Goal: Navigation & Orientation: Find specific page/section

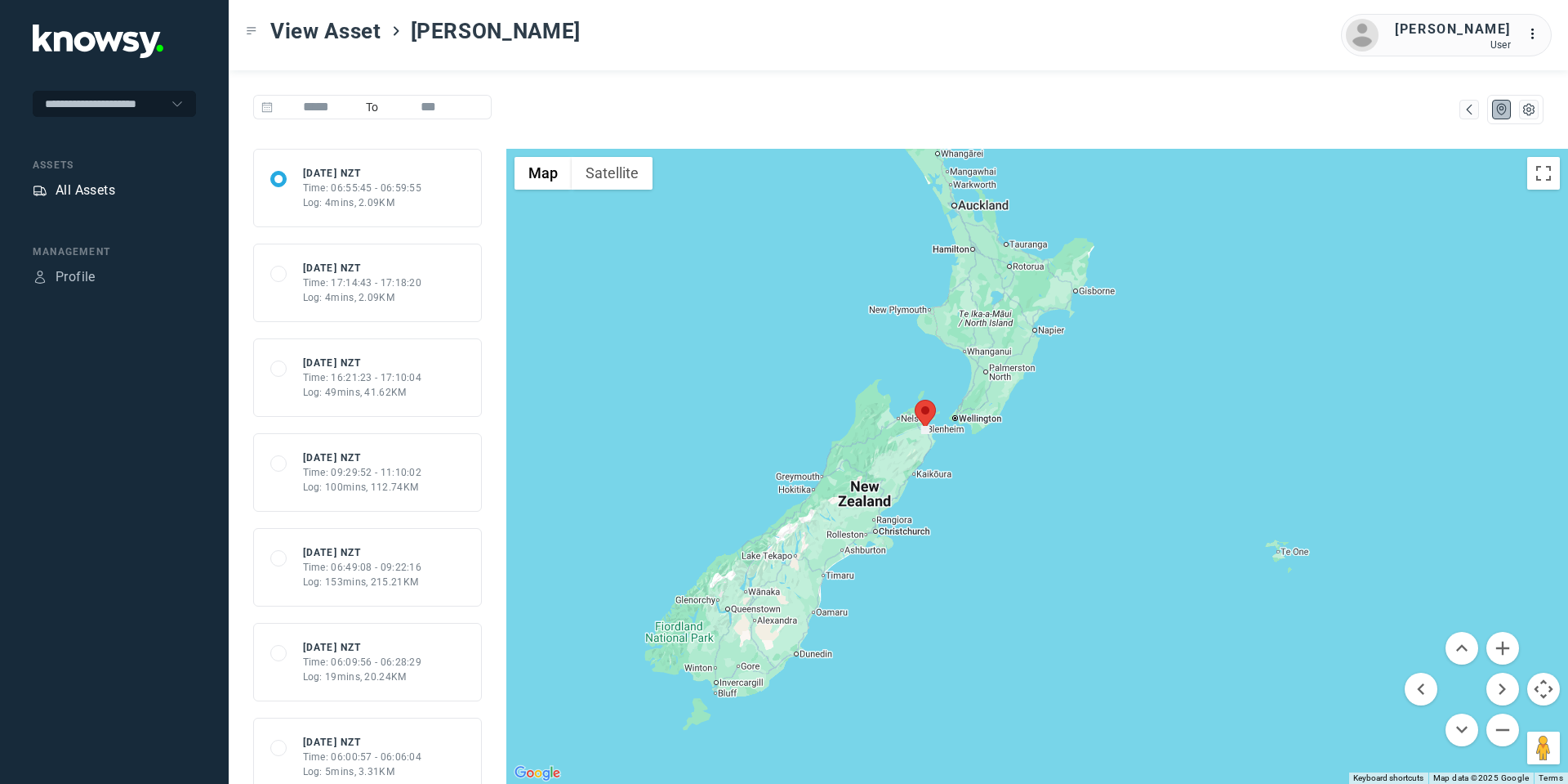
click at [50, 183] on div "All Assets" at bounding box center [74, 190] width 83 height 20
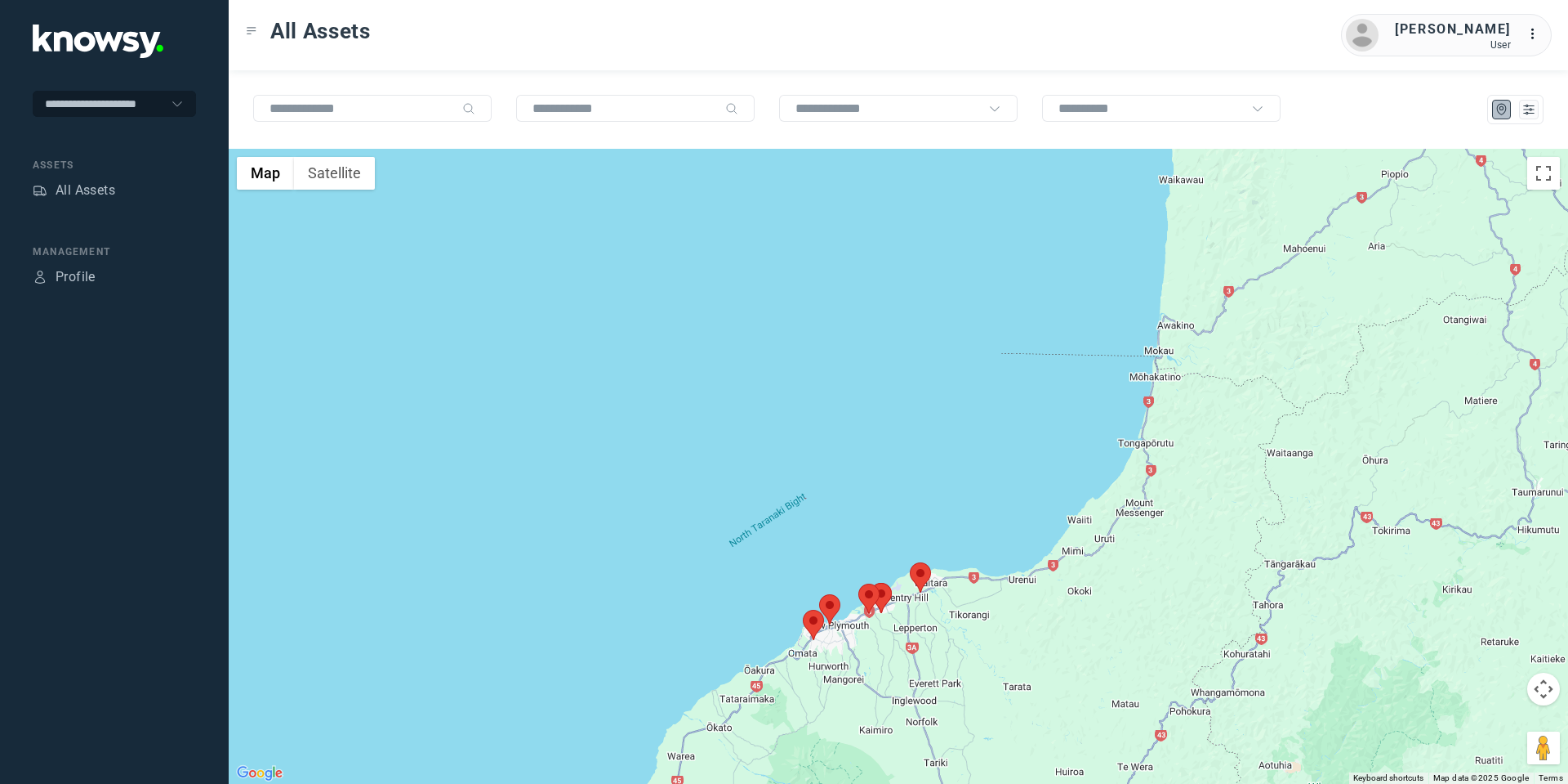
click at [910, 562] on area at bounding box center [910, 562] width 0 height 0
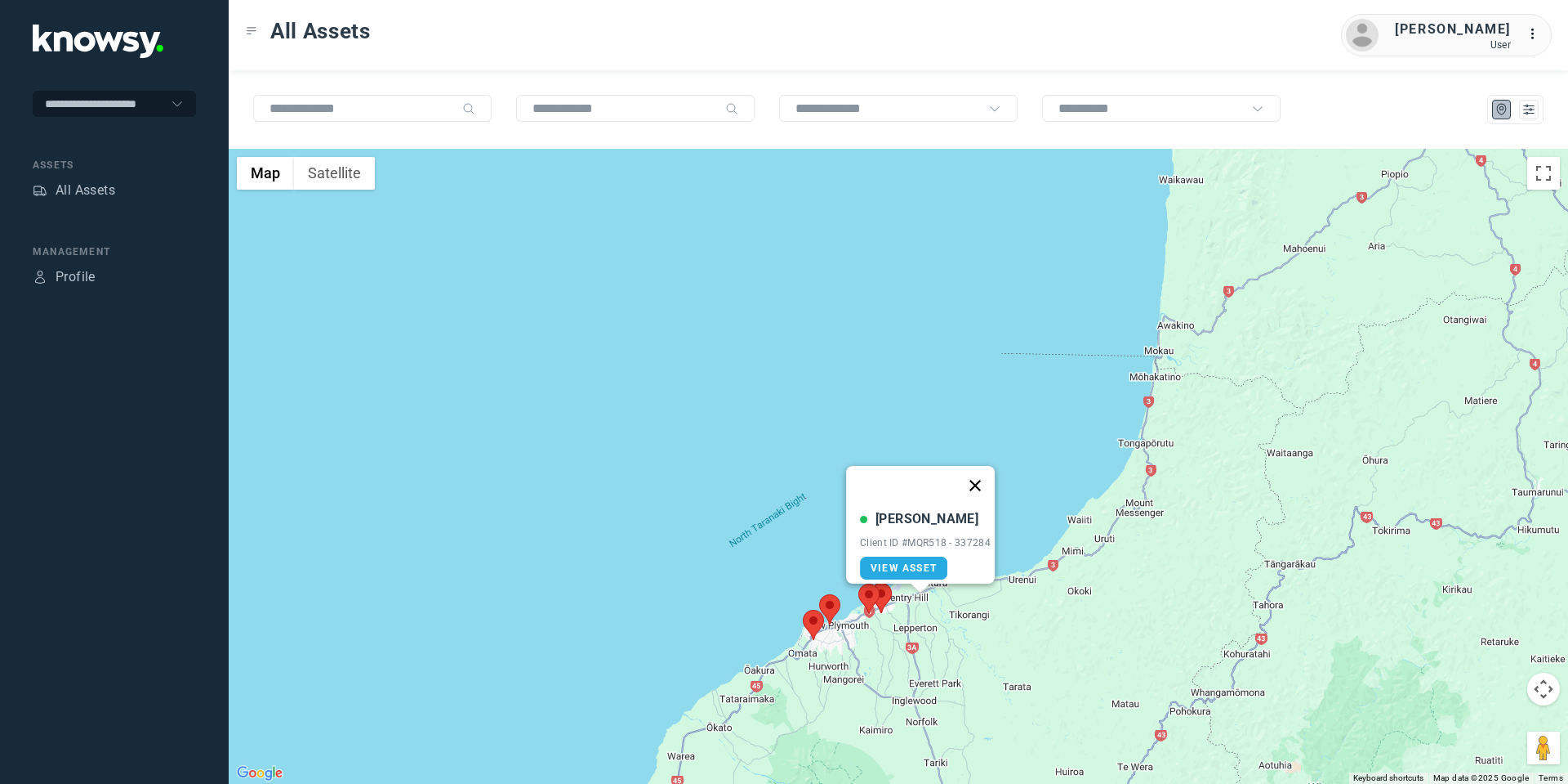
click at [989, 473] on button "Close" at bounding box center [975, 485] width 39 height 39
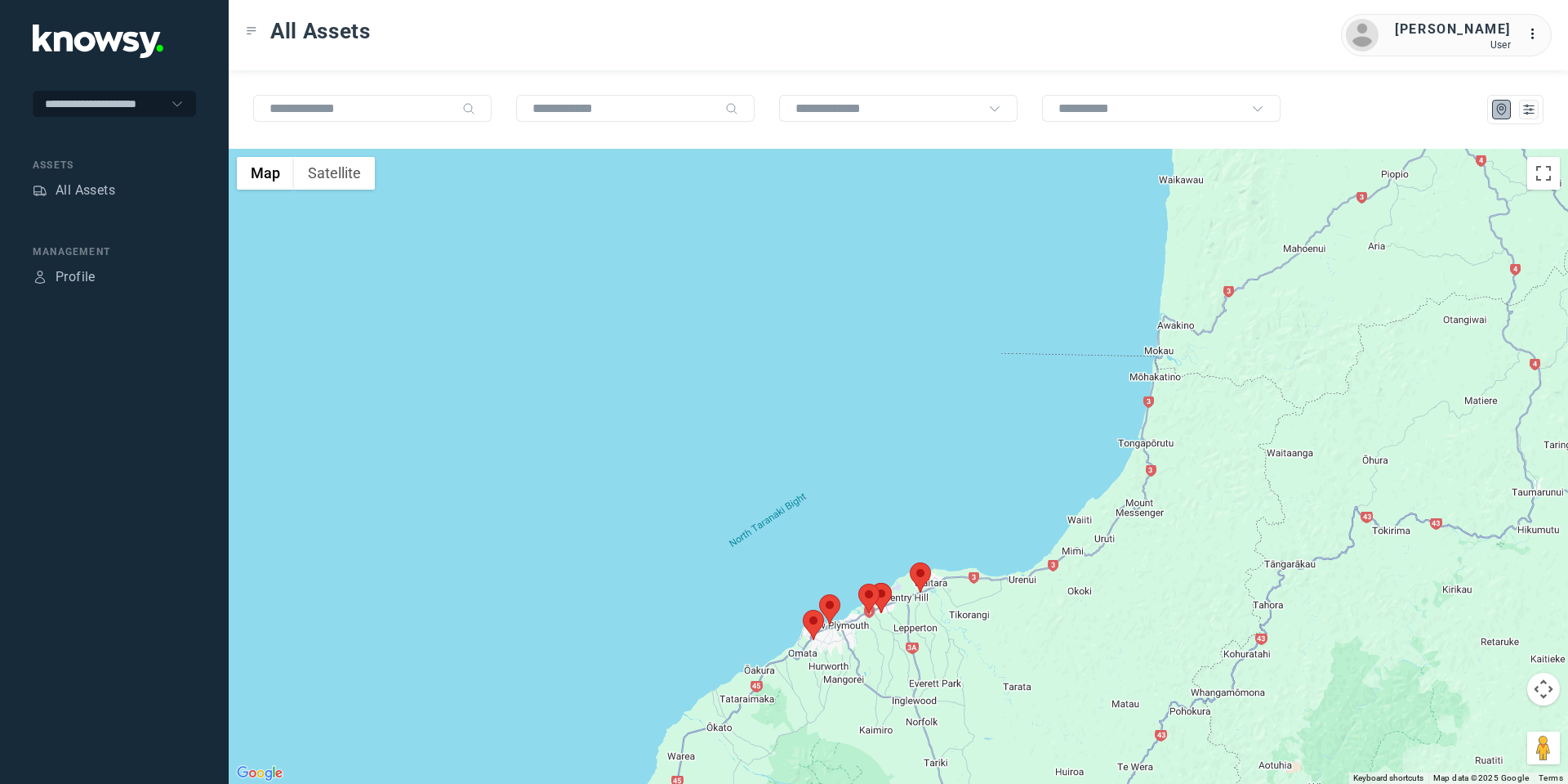
click at [803, 609] on area at bounding box center [803, 609] width 0 height 0
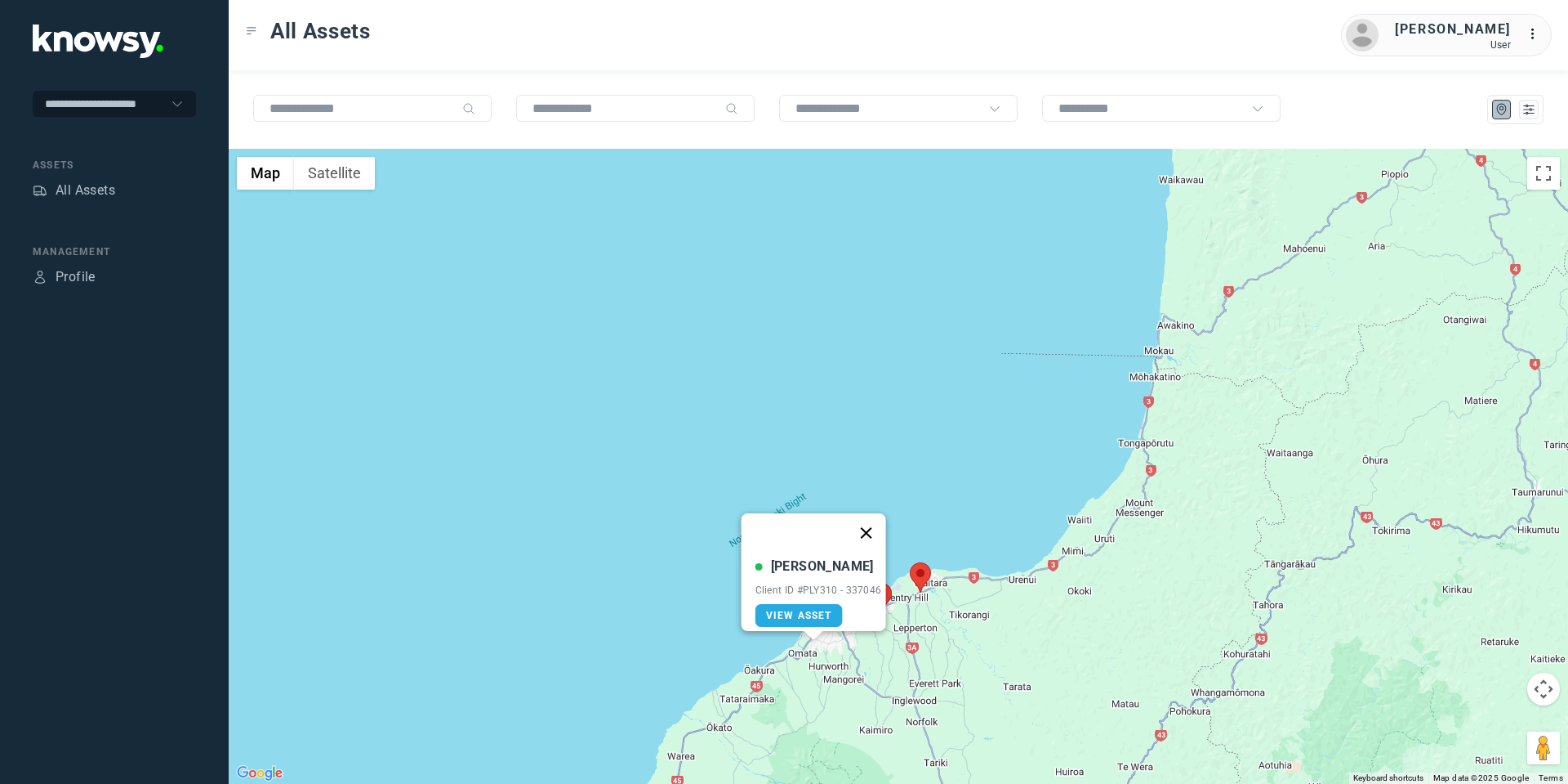
click at [872, 517] on button "Close" at bounding box center [865, 533] width 39 height 39
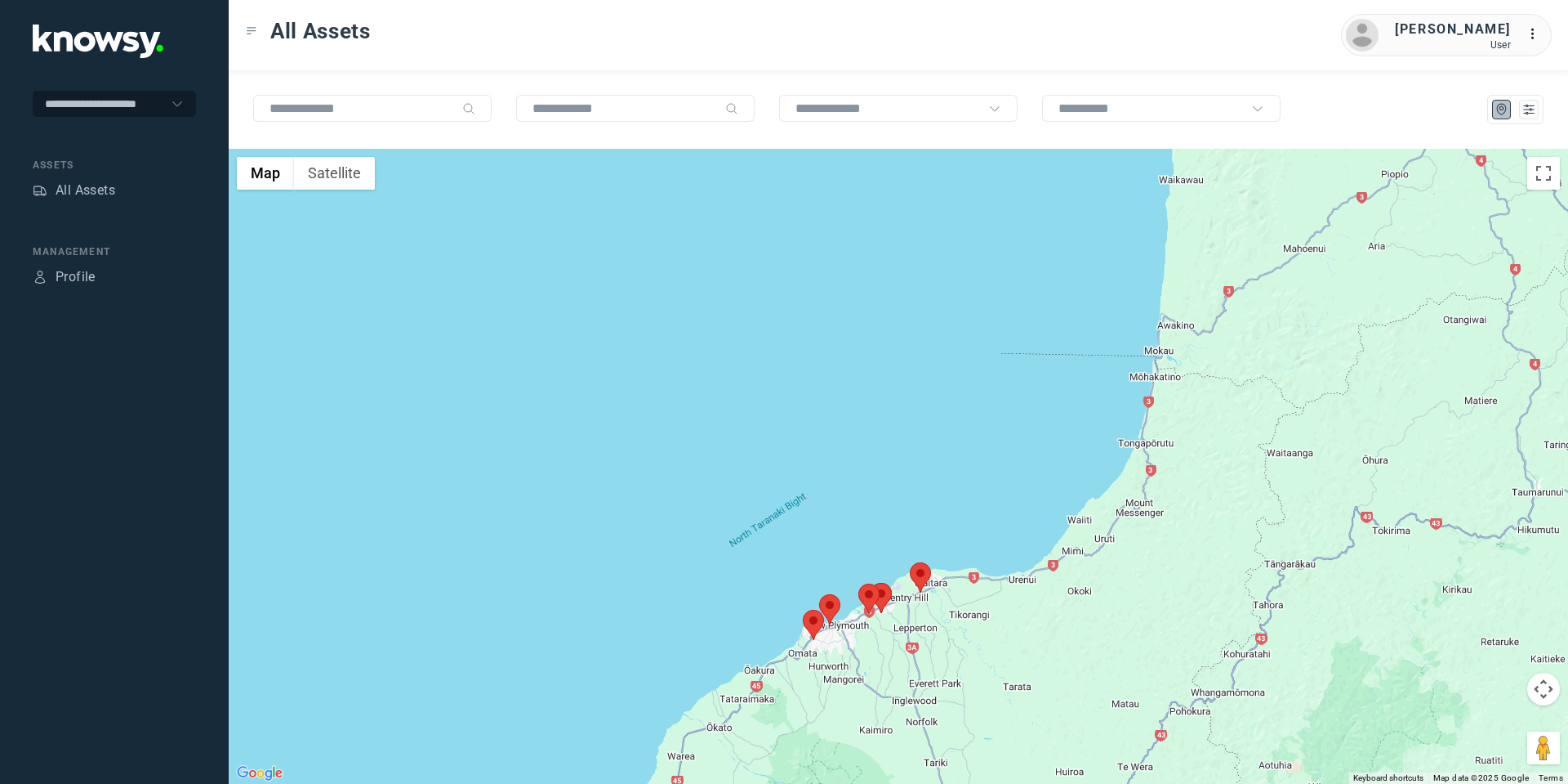
click at [819, 594] on area at bounding box center [819, 594] width 0 height 0
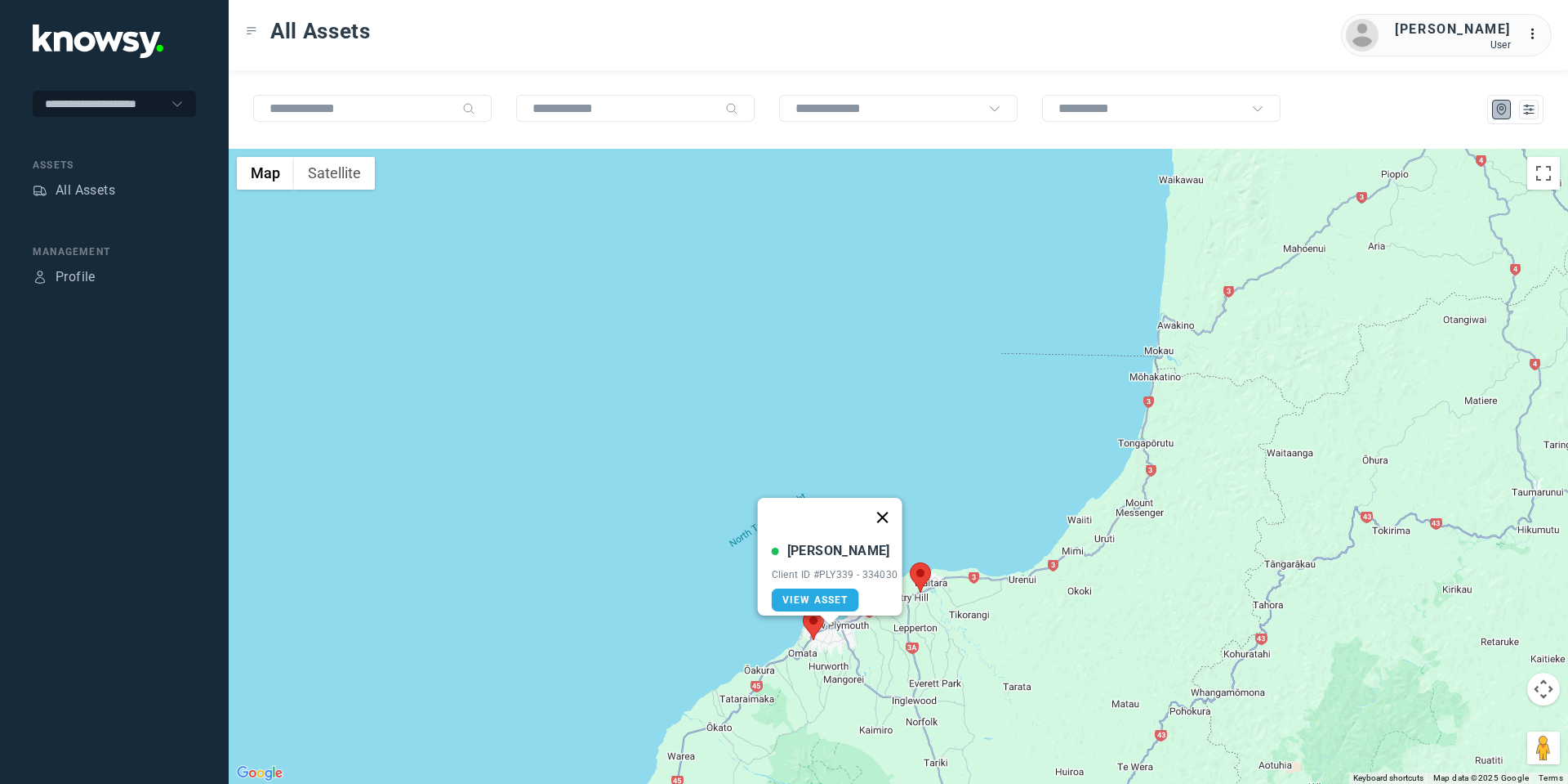
click at [893, 503] on button "Close" at bounding box center [882, 518] width 39 height 39
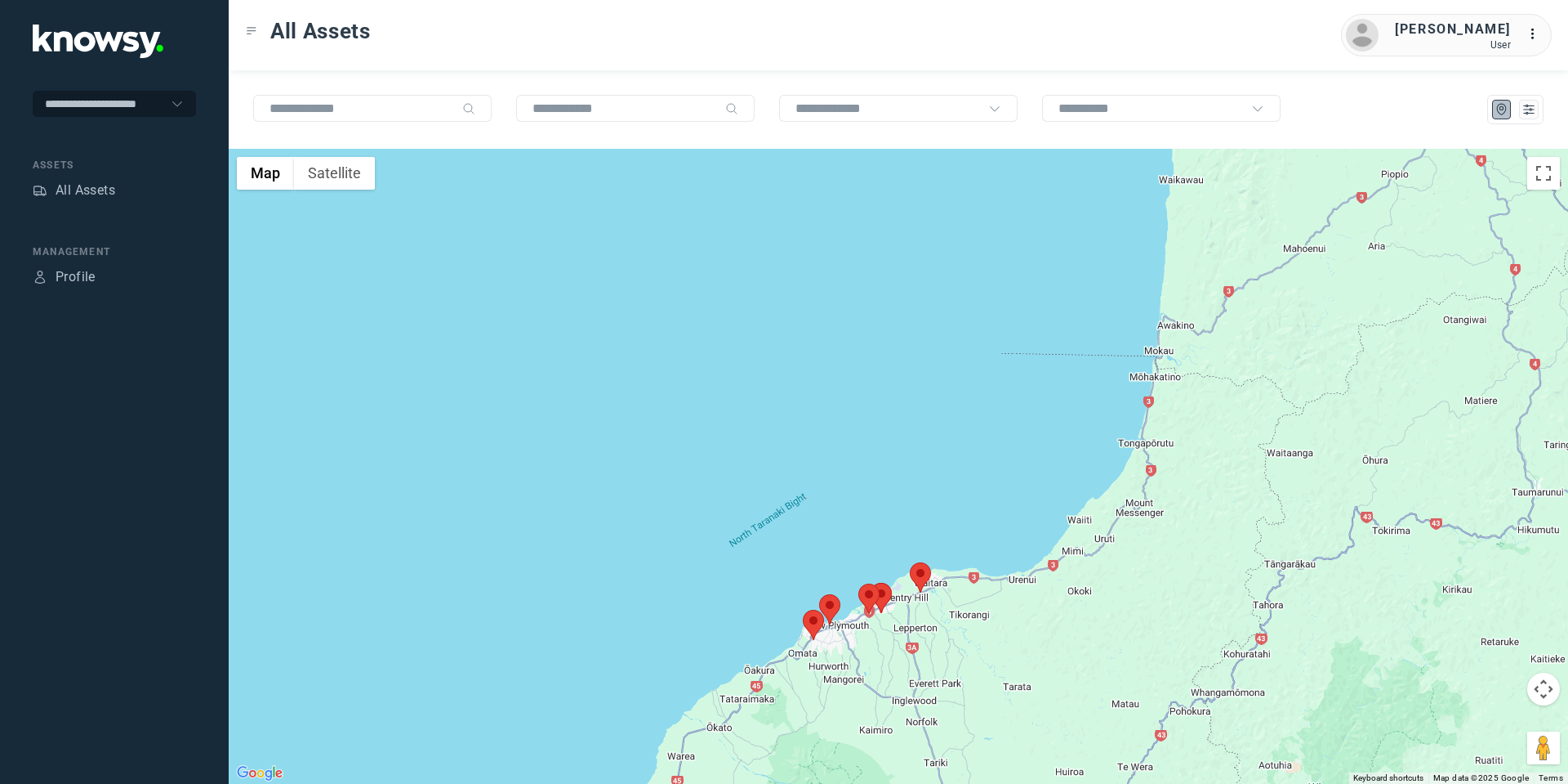
click at [858, 584] on area at bounding box center [858, 584] width 0 height 0
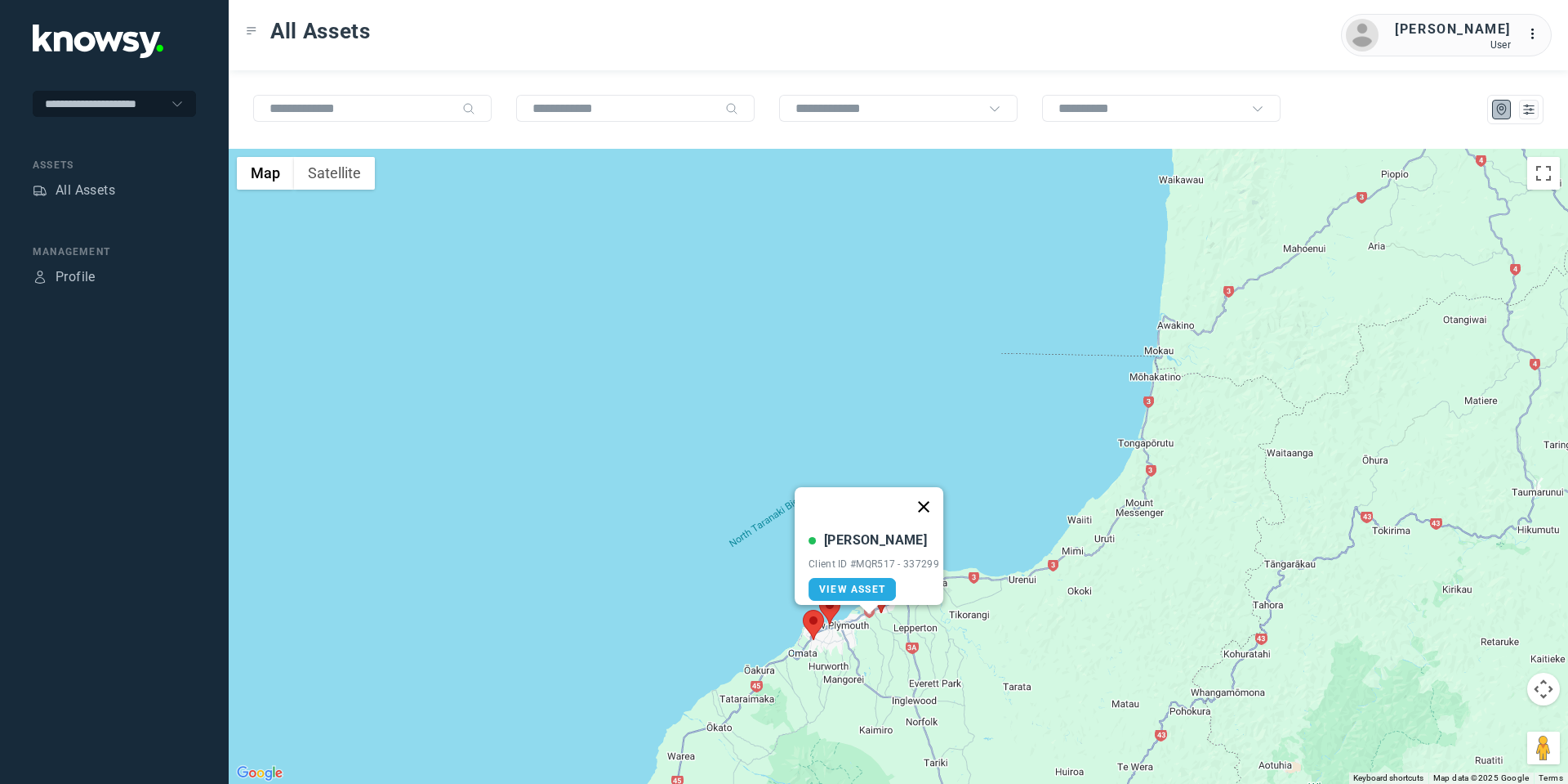
click at [929, 491] on button "Close" at bounding box center [923, 507] width 39 height 39
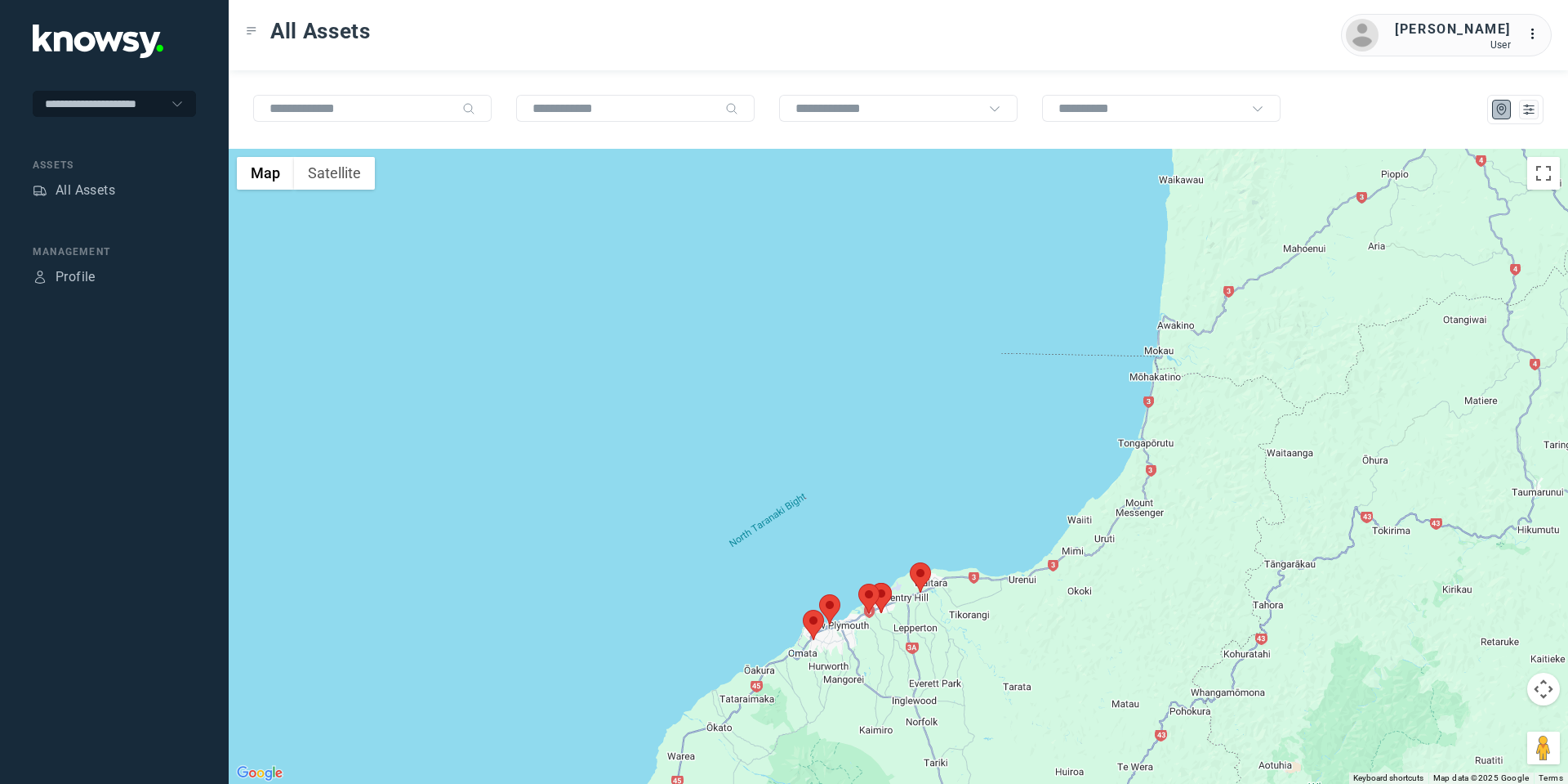
click at [870, 583] on area at bounding box center [870, 583] width 0 height 0
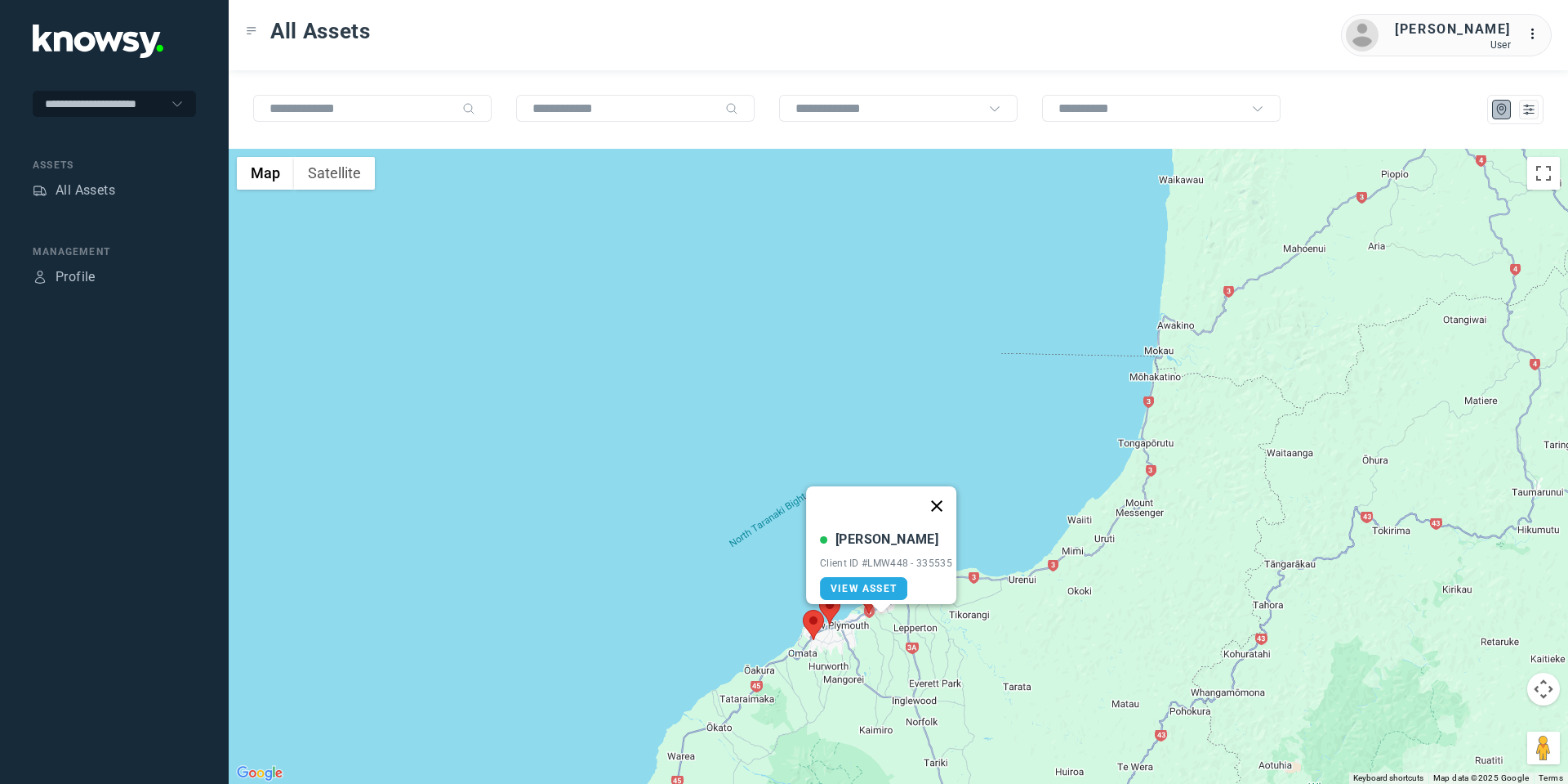
click at [939, 489] on button "Close" at bounding box center [937, 506] width 39 height 39
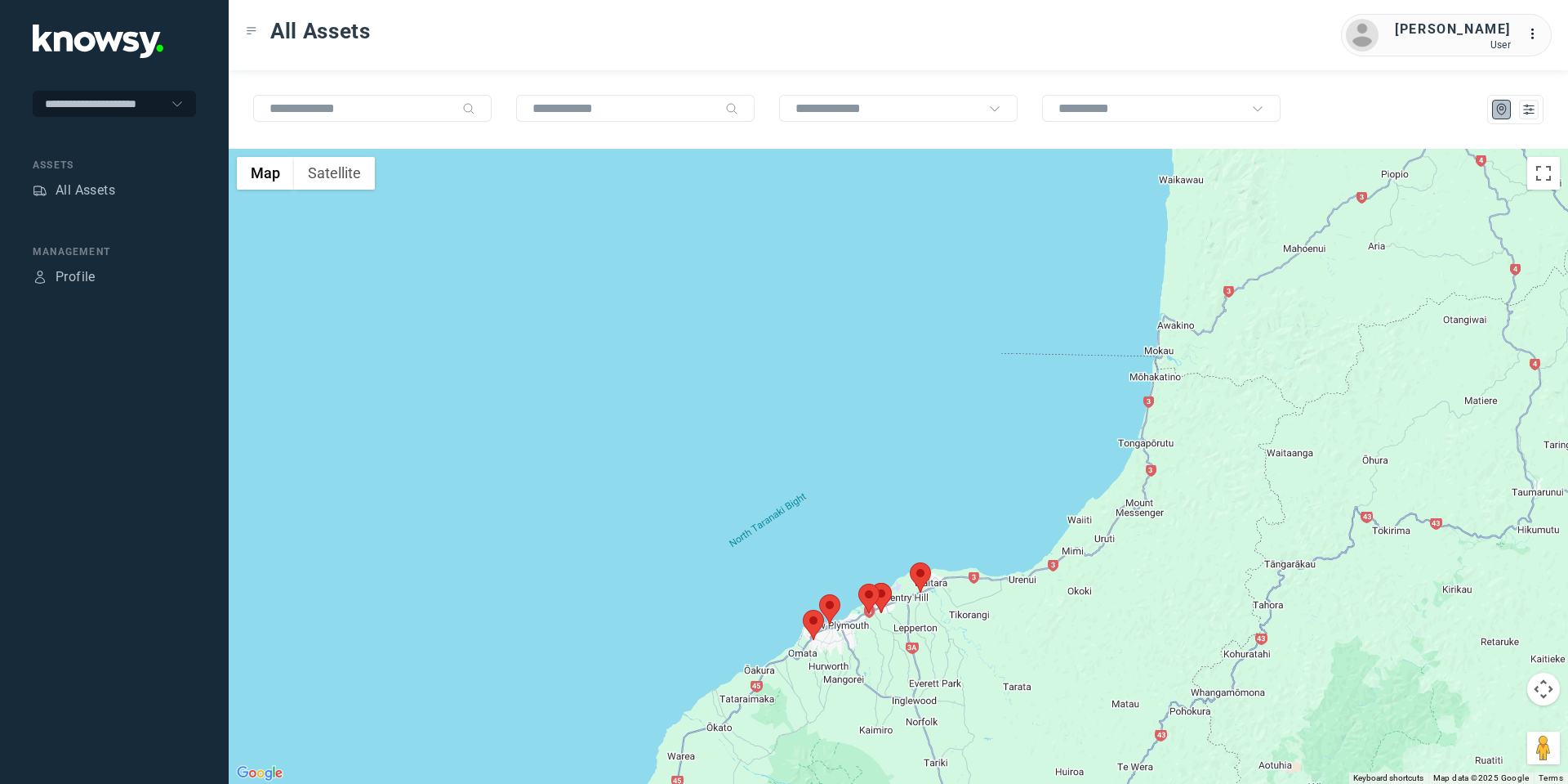
click at [1545, 694] on button "Map camera controls" at bounding box center [1543, 688] width 33 height 33
click at [1461, 738] on button "Move down" at bounding box center [1462, 729] width 33 height 33
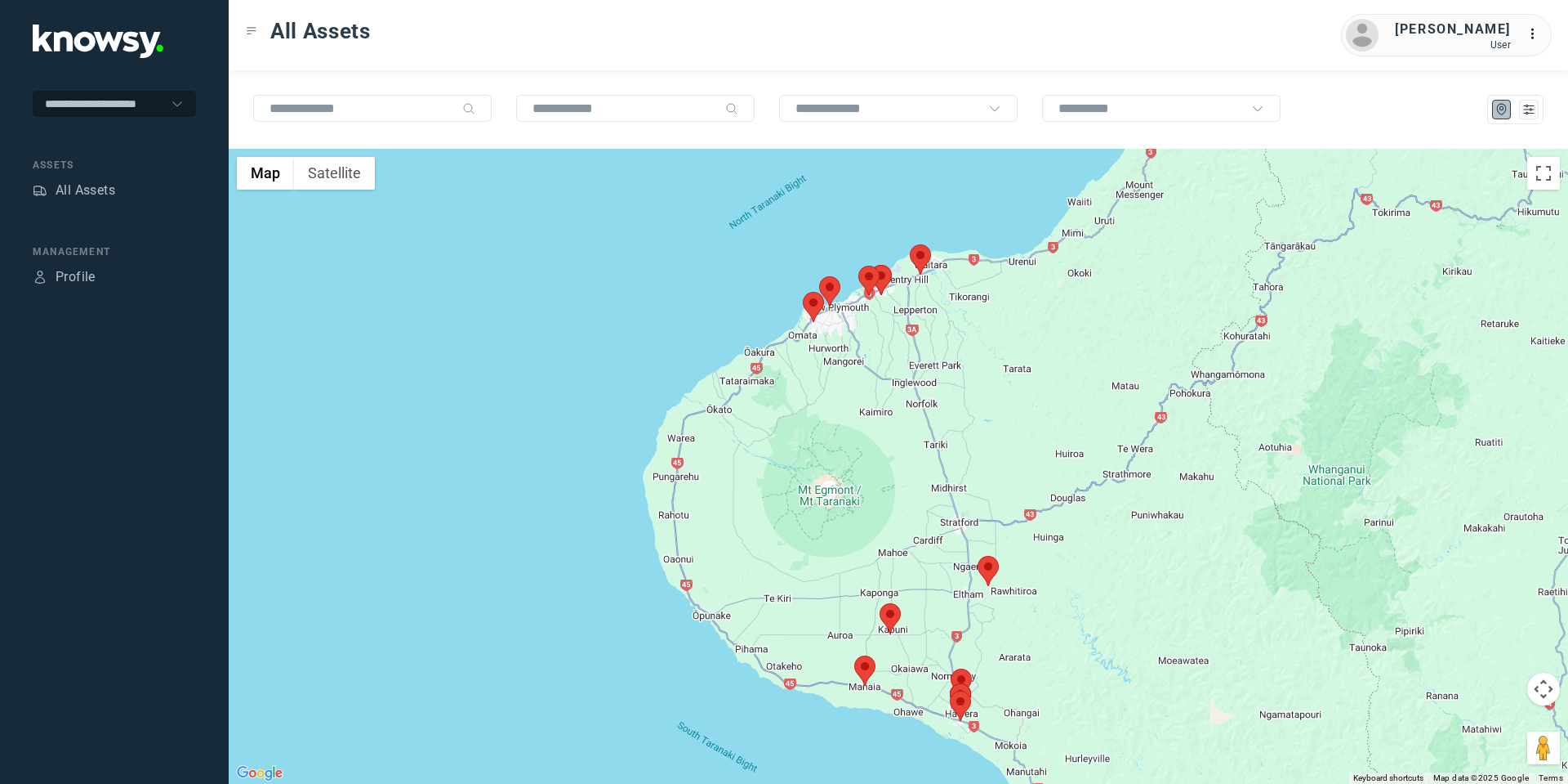
click at [978, 555] on area at bounding box center [978, 555] width 0 height 0
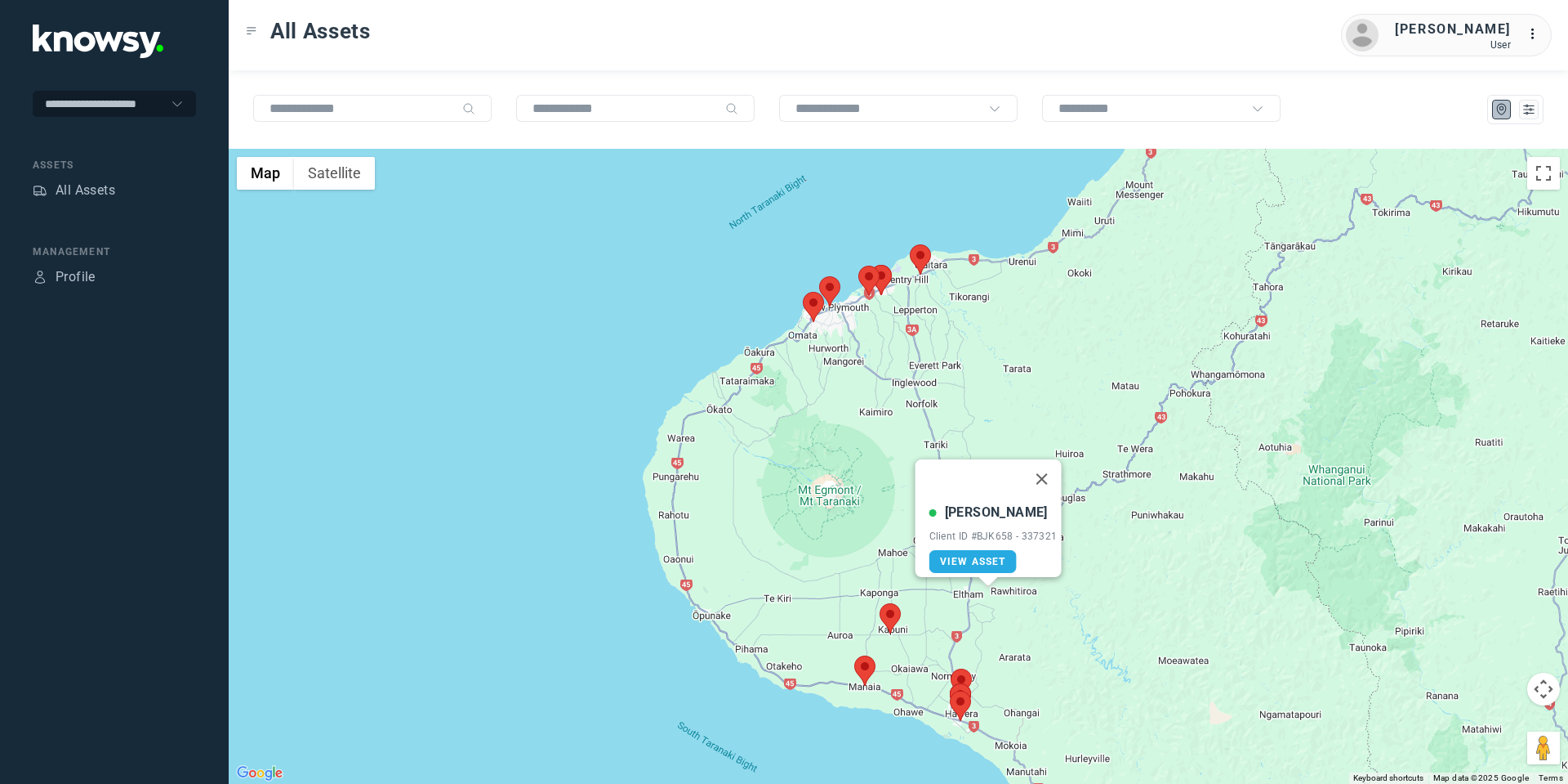
click at [879, 604] on area at bounding box center [879, 604] width 0 height 0
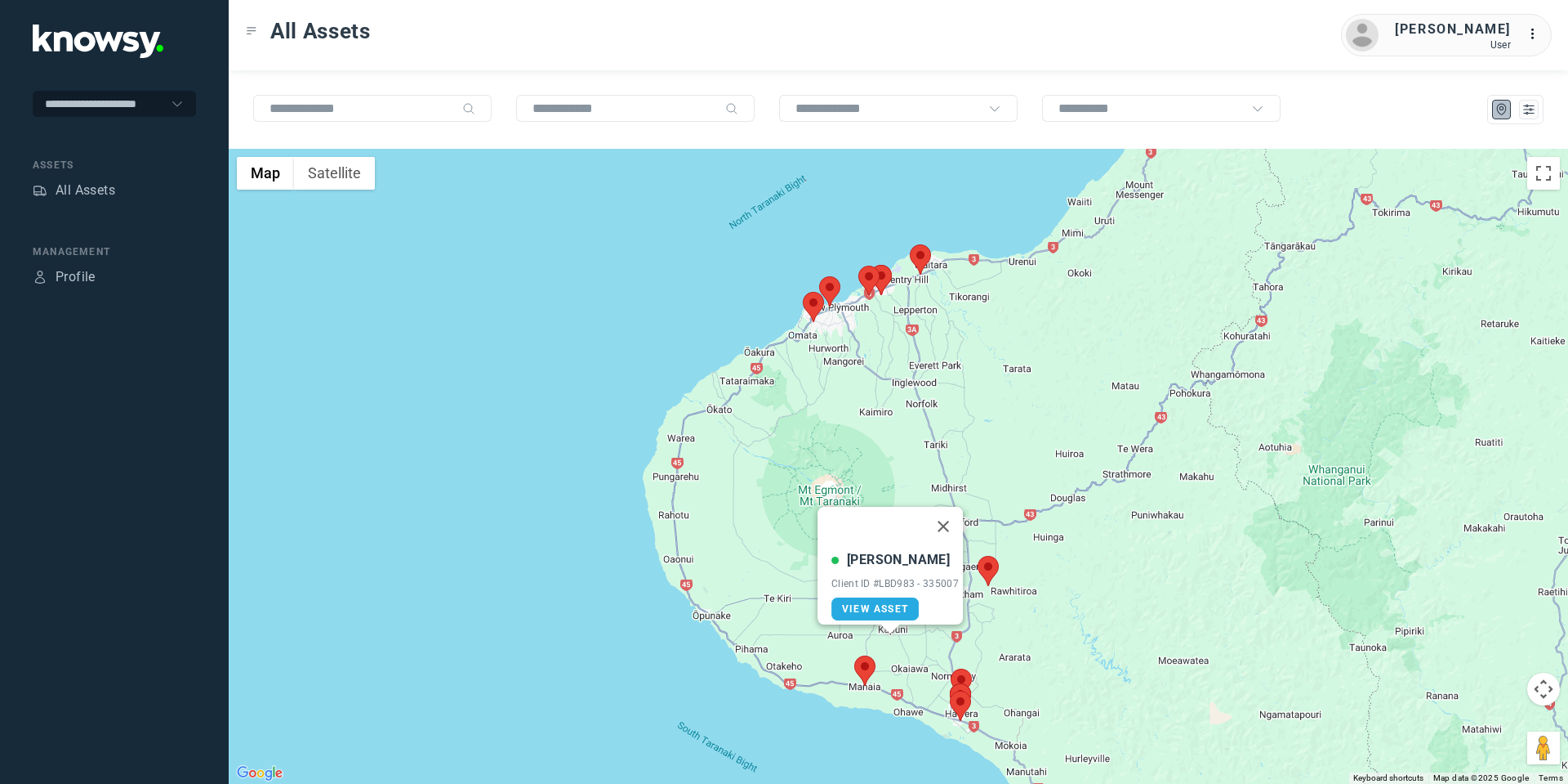
click at [854, 656] on area at bounding box center [854, 656] width 0 height 0
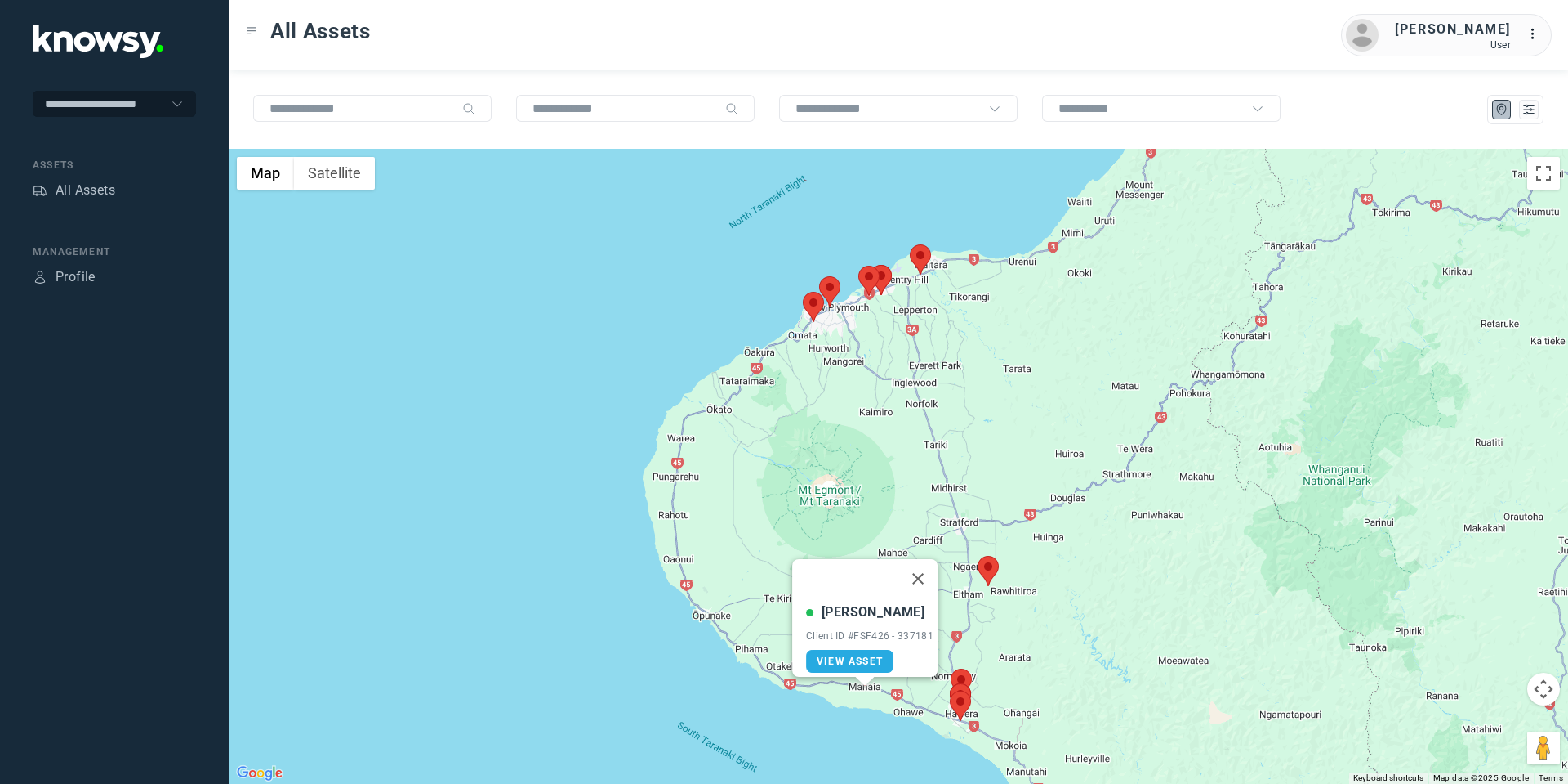
click at [967, 710] on img at bounding box center [961, 705] width 22 height 31
click at [950, 690] on area at bounding box center [950, 690] width 0 height 0
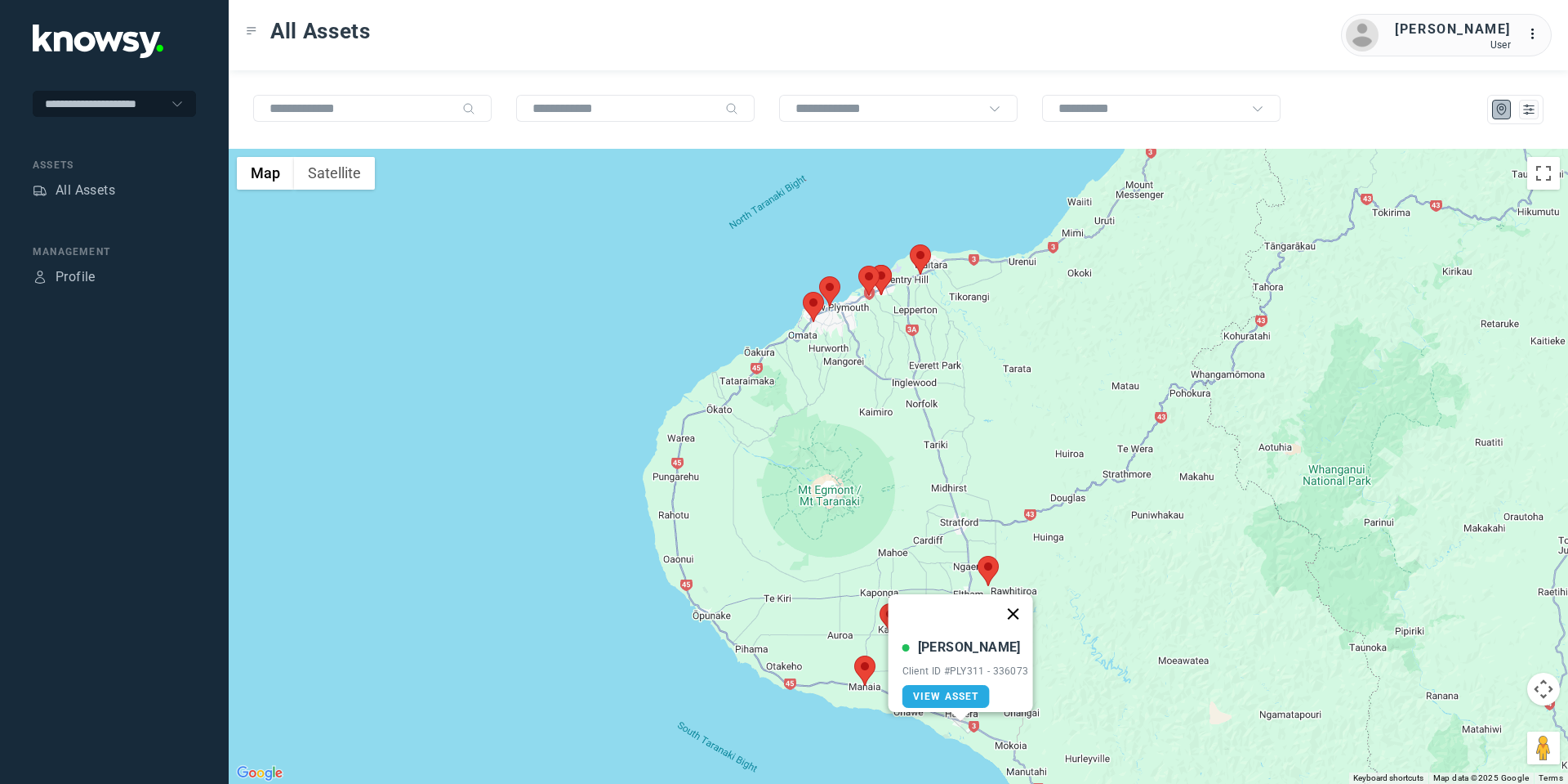
click at [1027, 597] on button "Close" at bounding box center [1013, 613] width 39 height 39
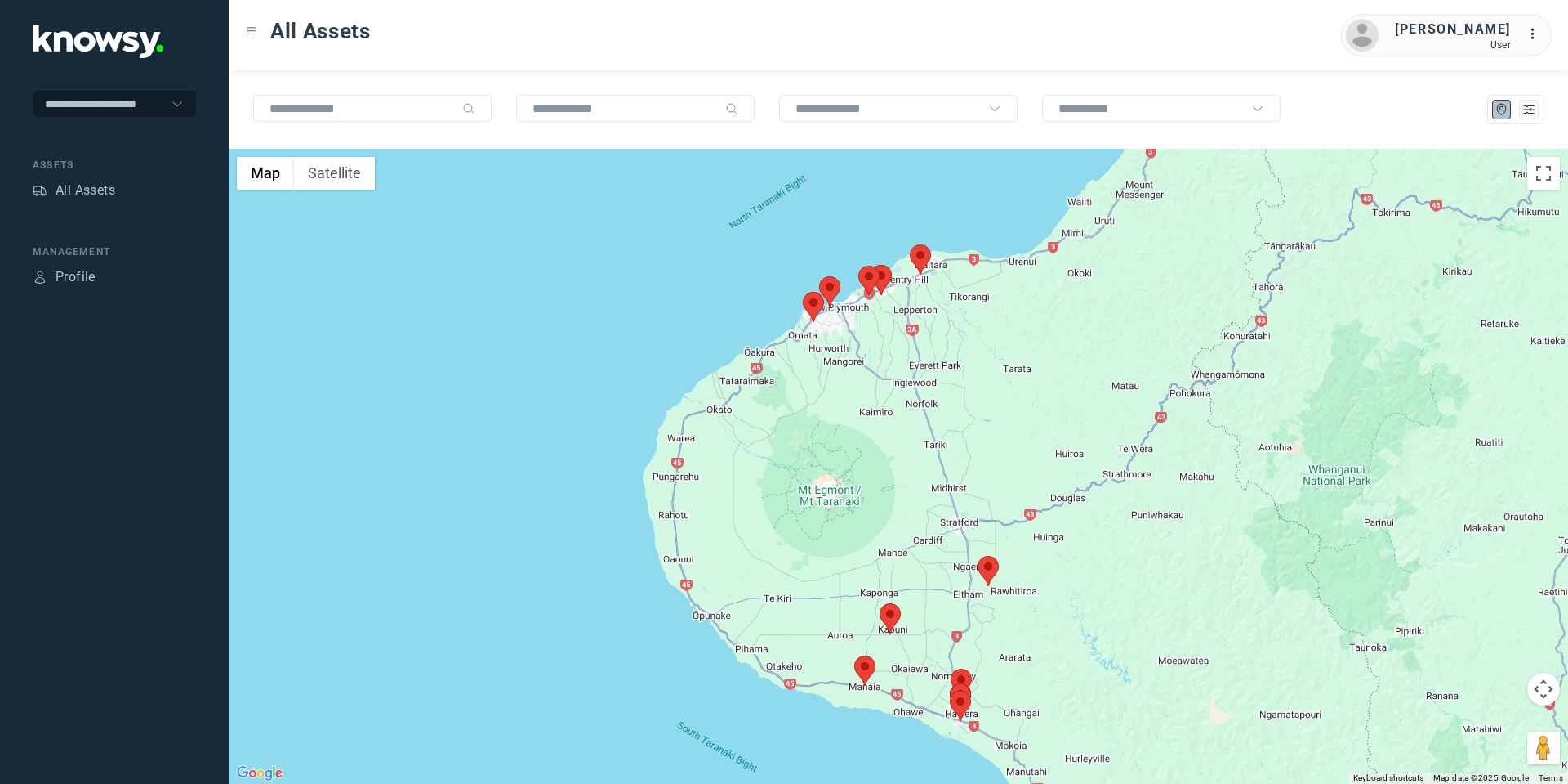
click at [803, 292] on area at bounding box center [803, 292] width 0 height 0
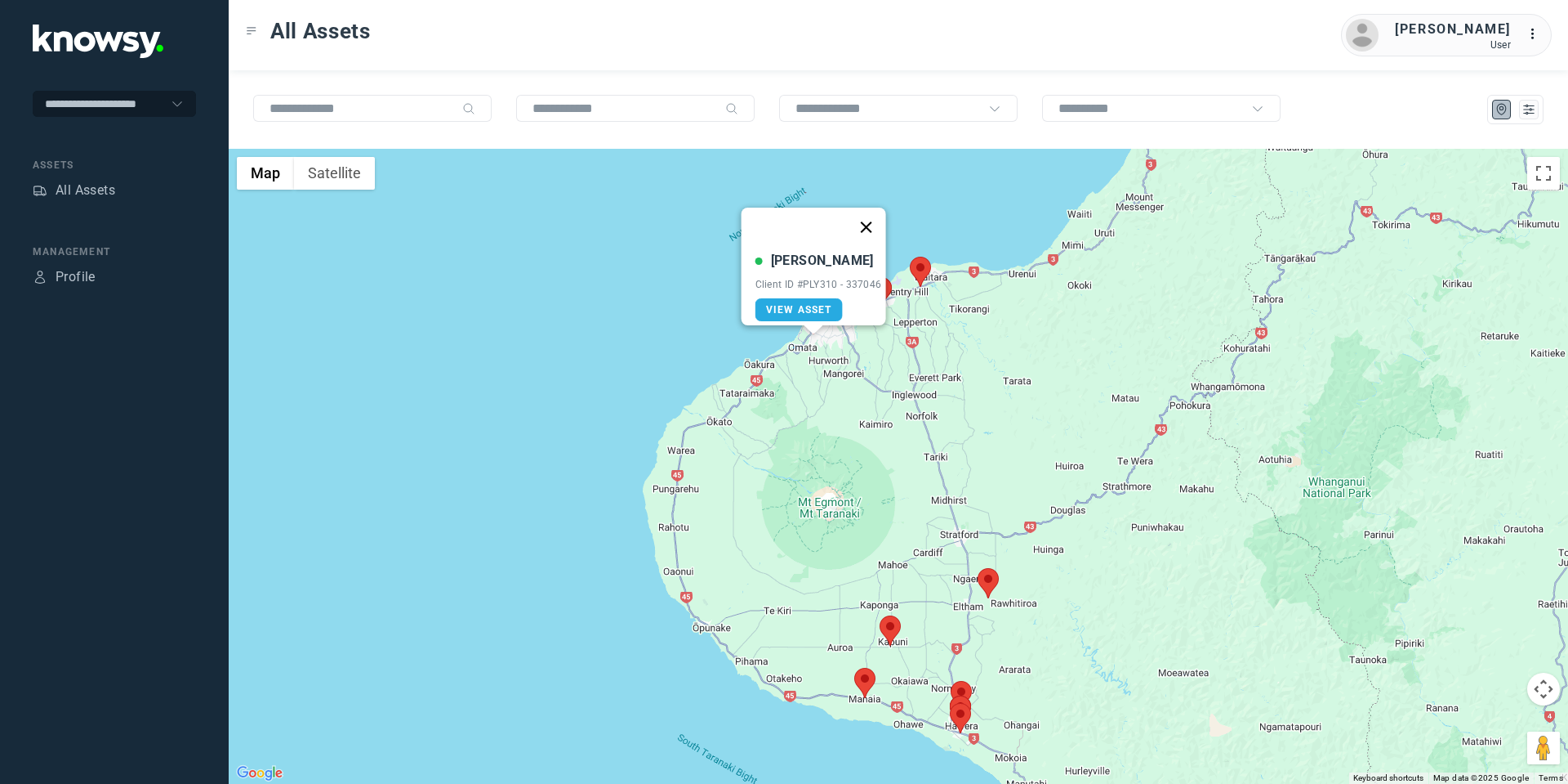
click at [866, 208] on button "Close" at bounding box center [865, 227] width 39 height 39
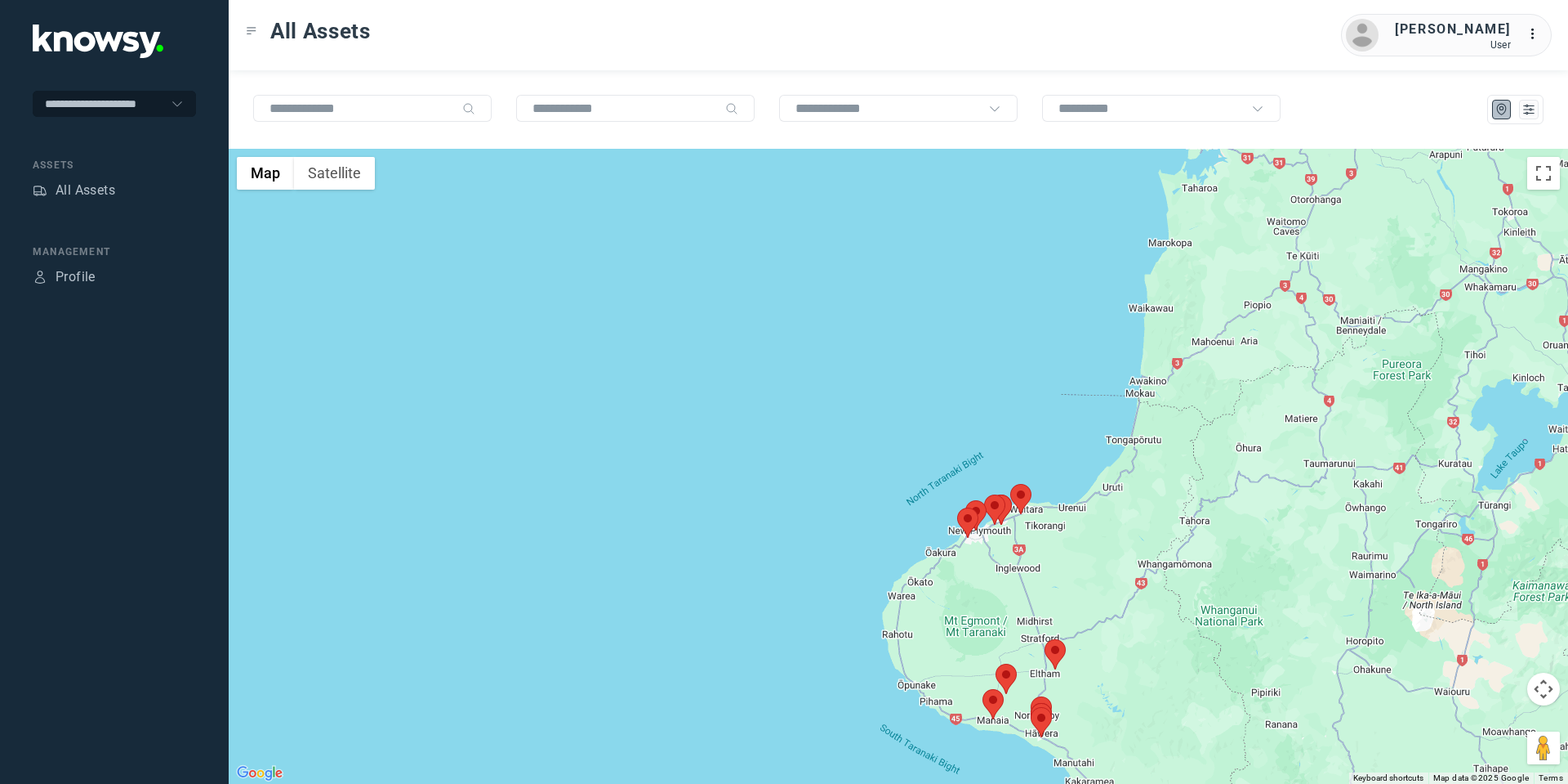
click at [1543, 694] on button "Map camera controls" at bounding box center [1543, 688] width 33 height 33
click at [1454, 731] on button "Move down" at bounding box center [1462, 729] width 33 height 33
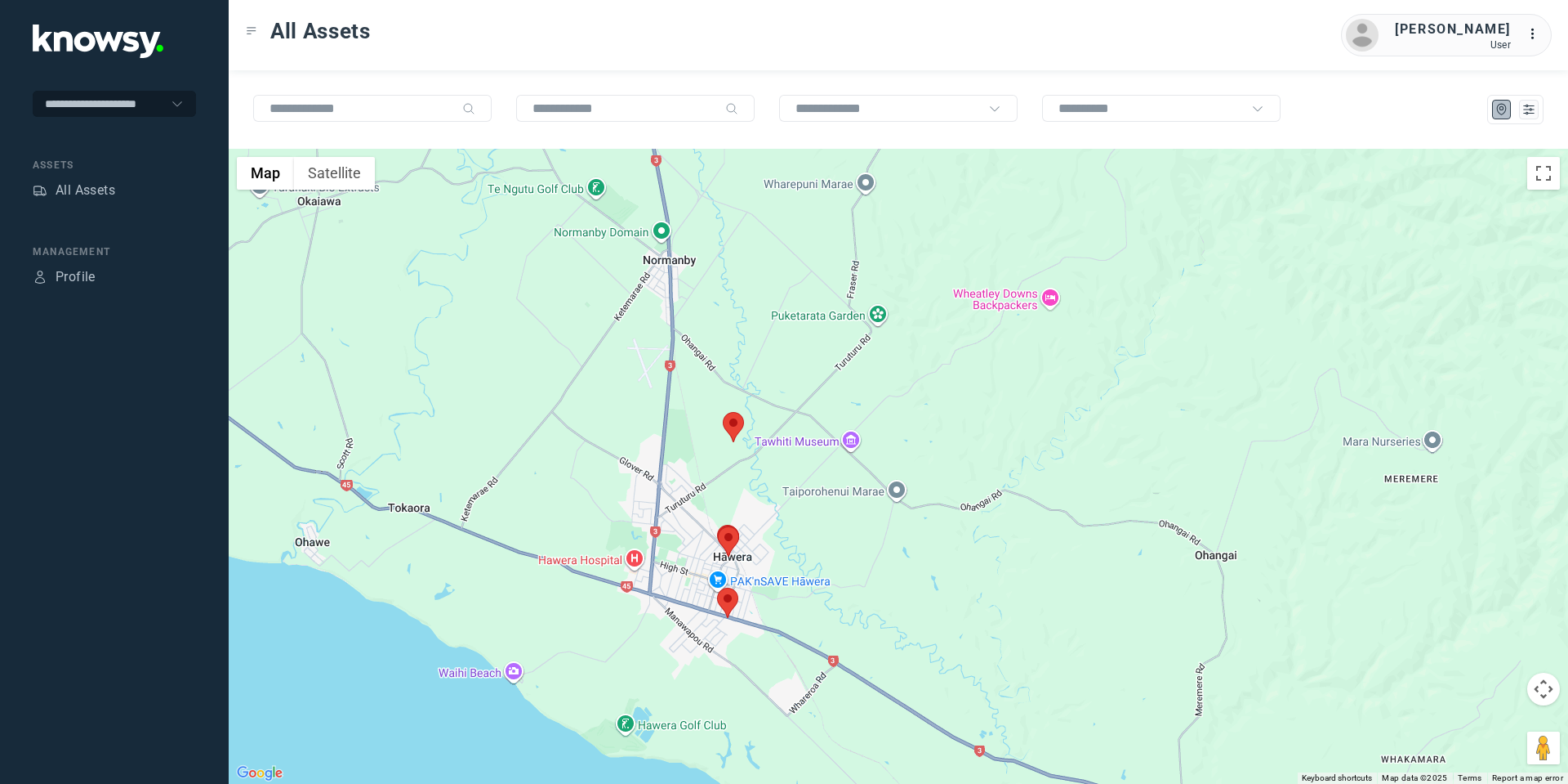
click at [722, 412] on area at bounding box center [722, 412] width 0 height 0
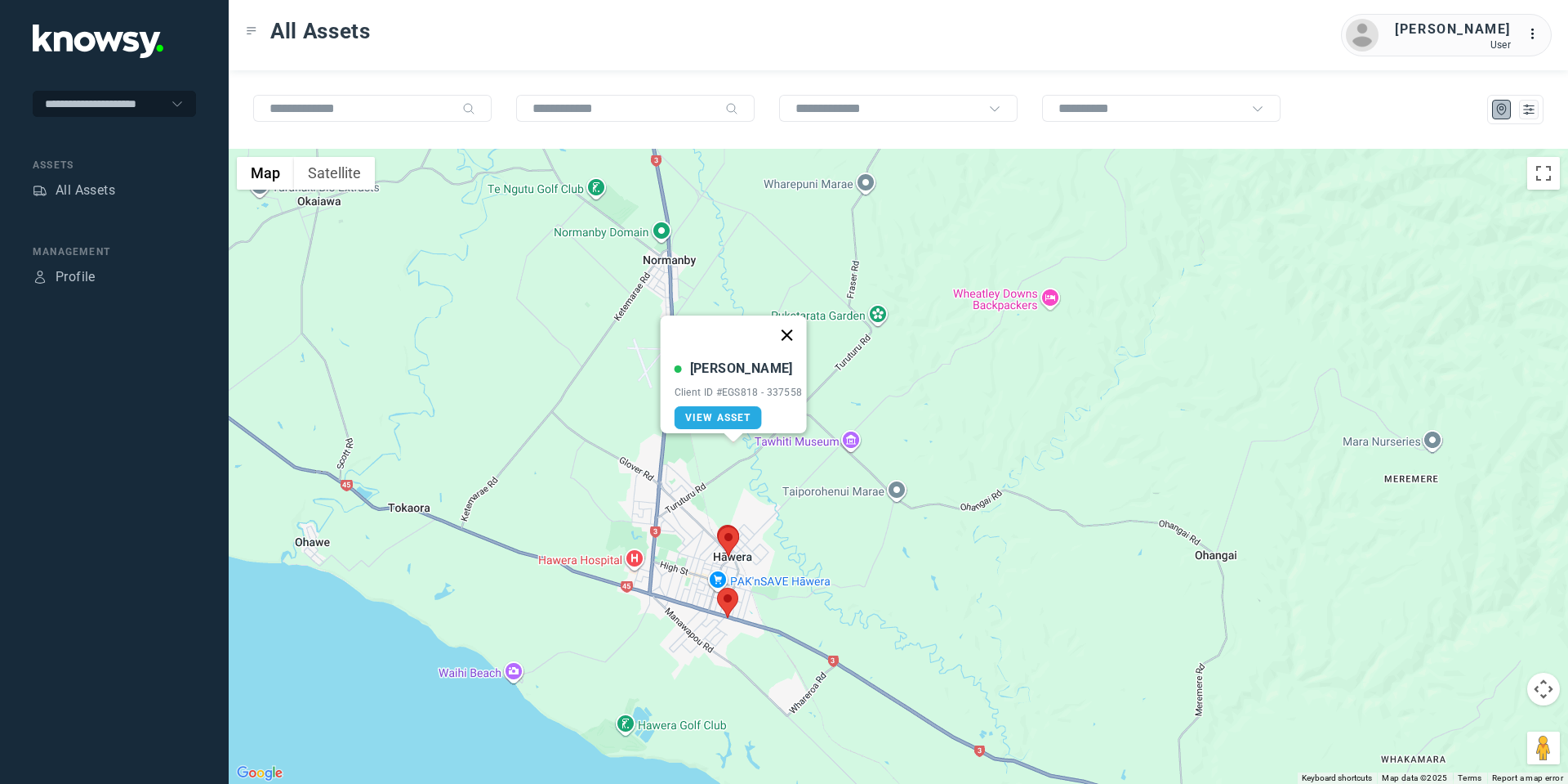
click at [791, 321] on button "Close" at bounding box center [786, 335] width 39 height 39
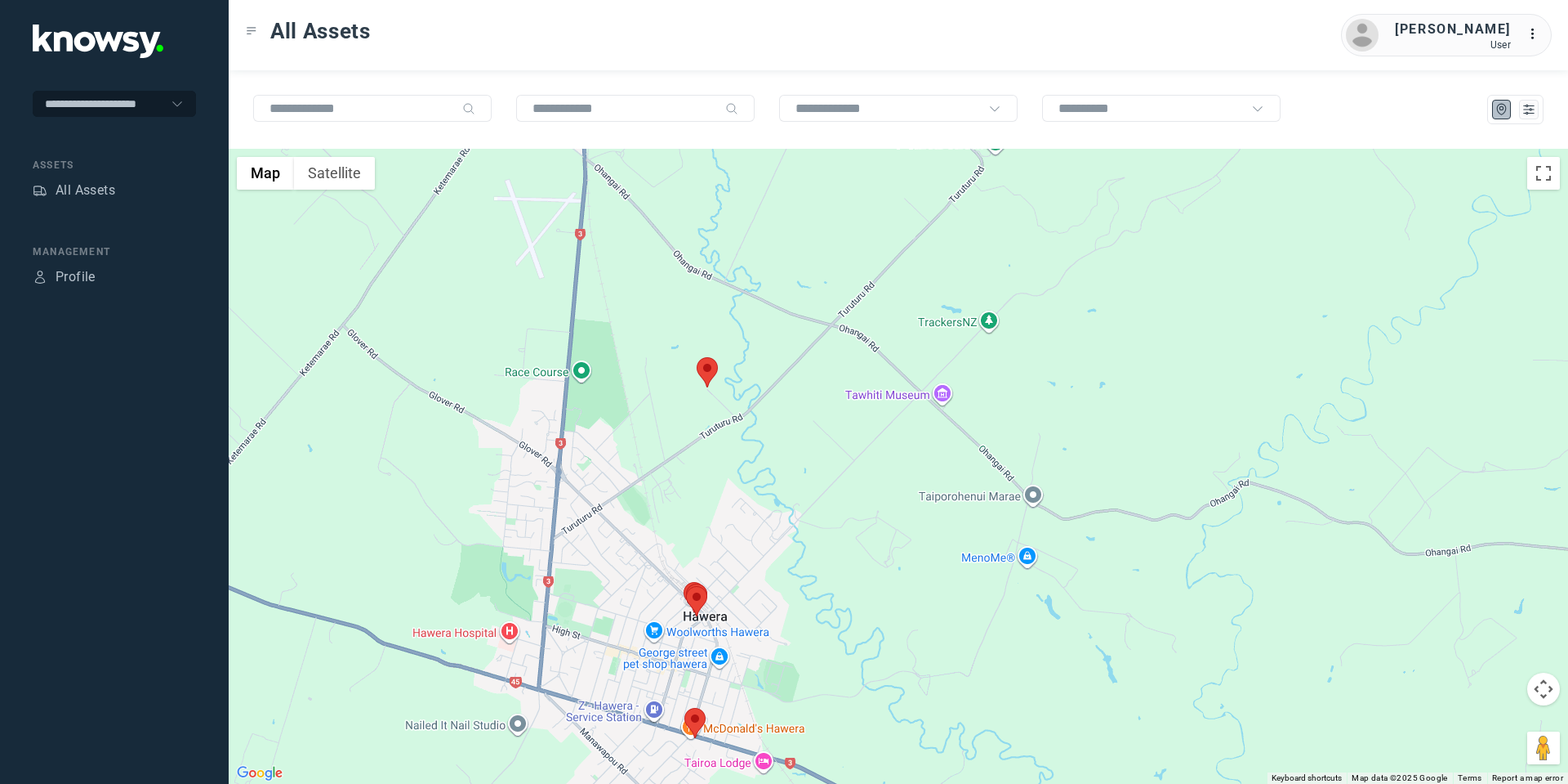
click at [684, 708] on area at bounding box center [684, 708] width 0 height 0
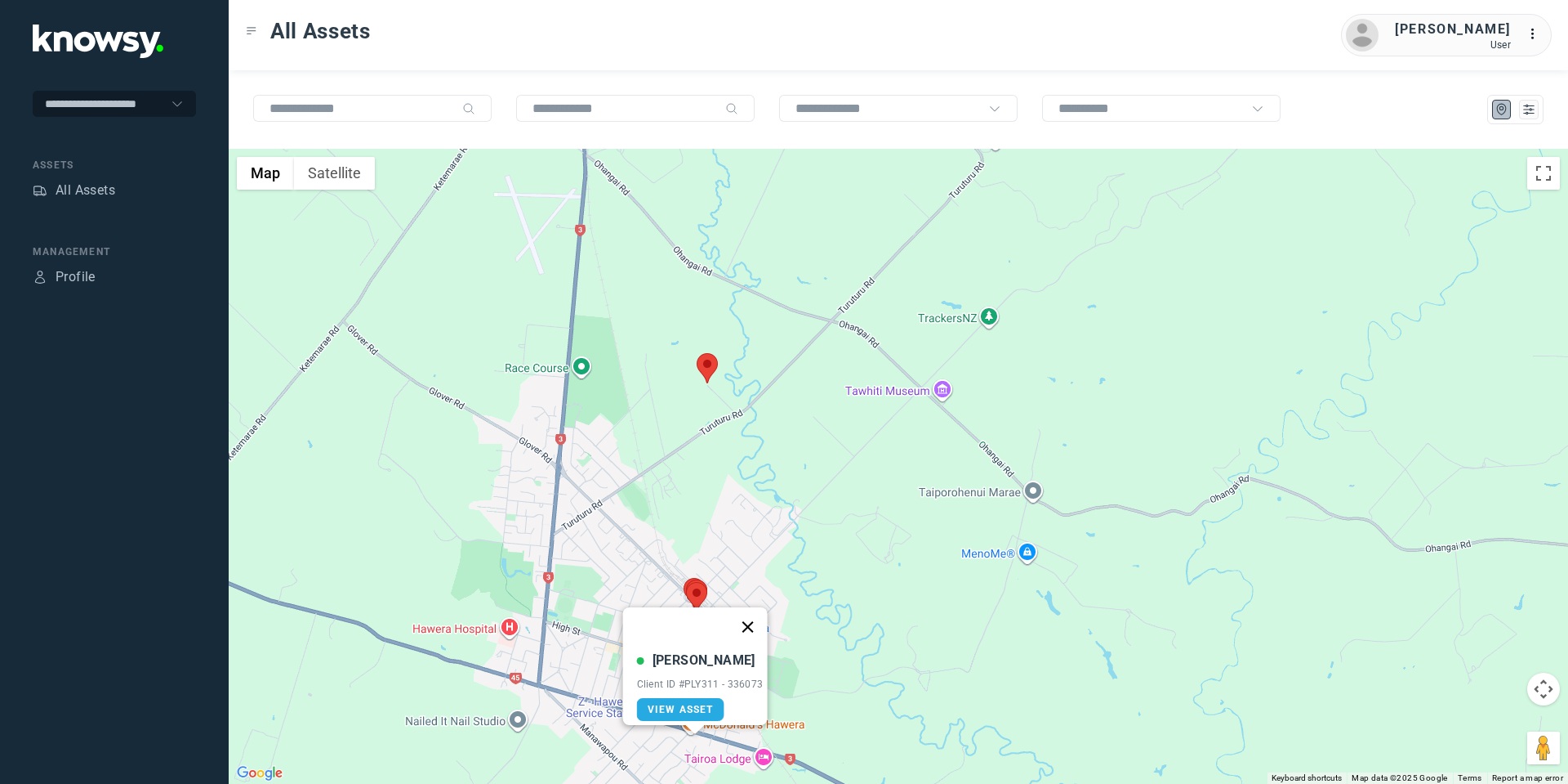
click at [756, 611] on button "Close" at bounding box center [747, 627] width 39 height 39
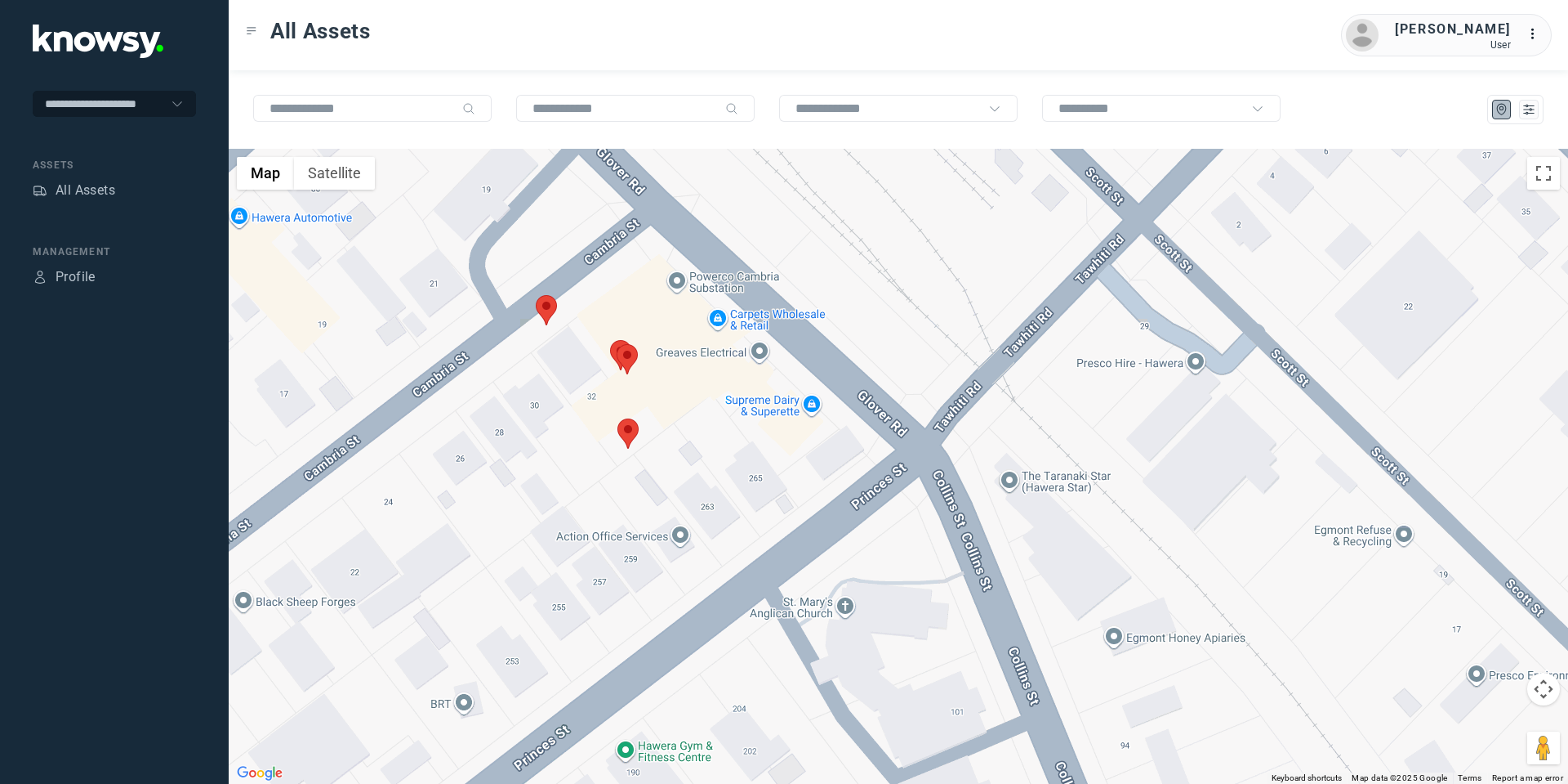
click at [617, 418] on area at bounding box center [617, 418] width 0 height 0
click at [690, 329] on button "Close" at bounding box center [681, 341] width 39 height 39
click at [536, 295] on area at bounding box center [536, 295] width 0 height 0
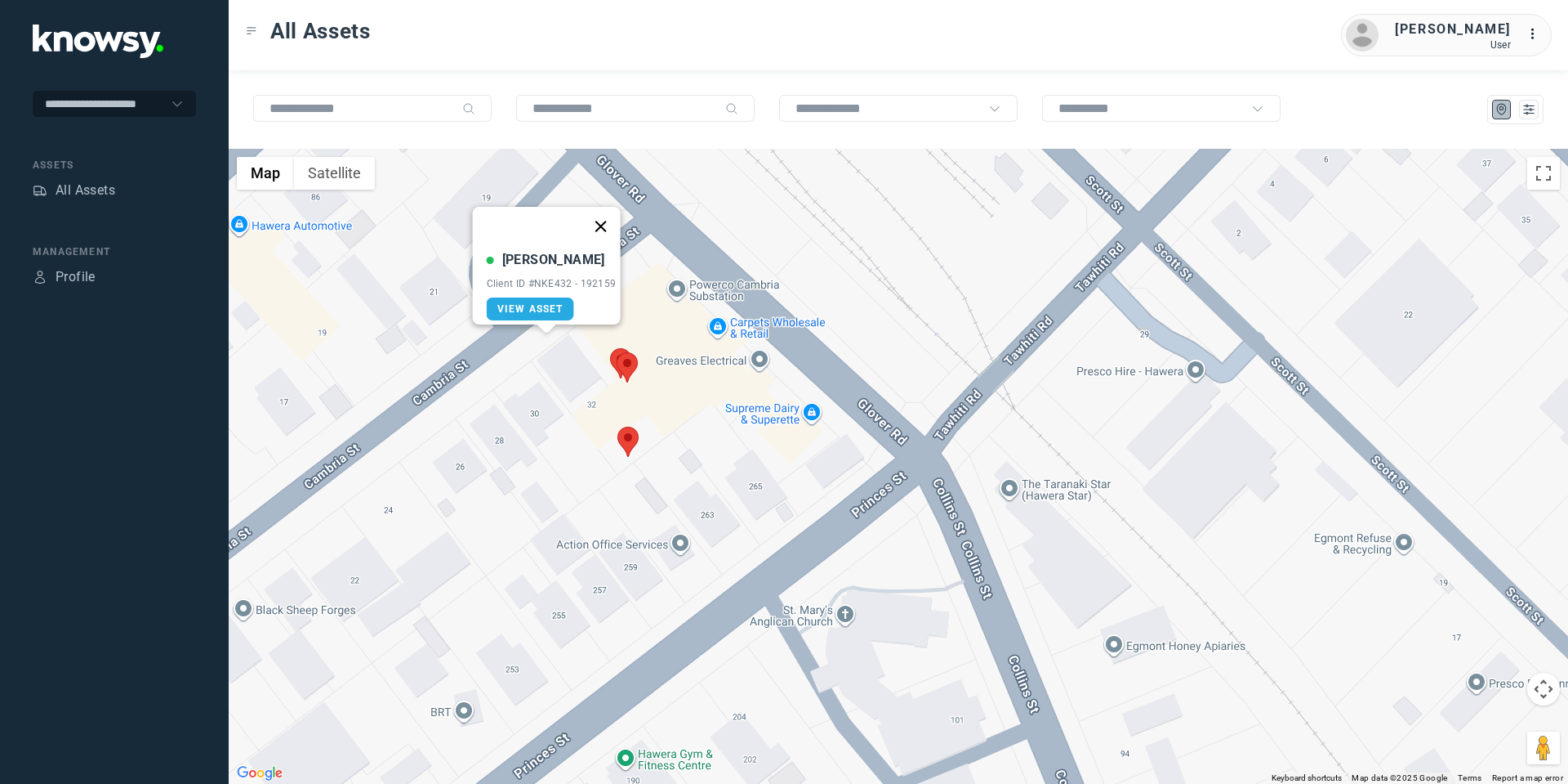
click at [603, 216] on button "Close" at bounding box center [600, 227] width 39 height 39
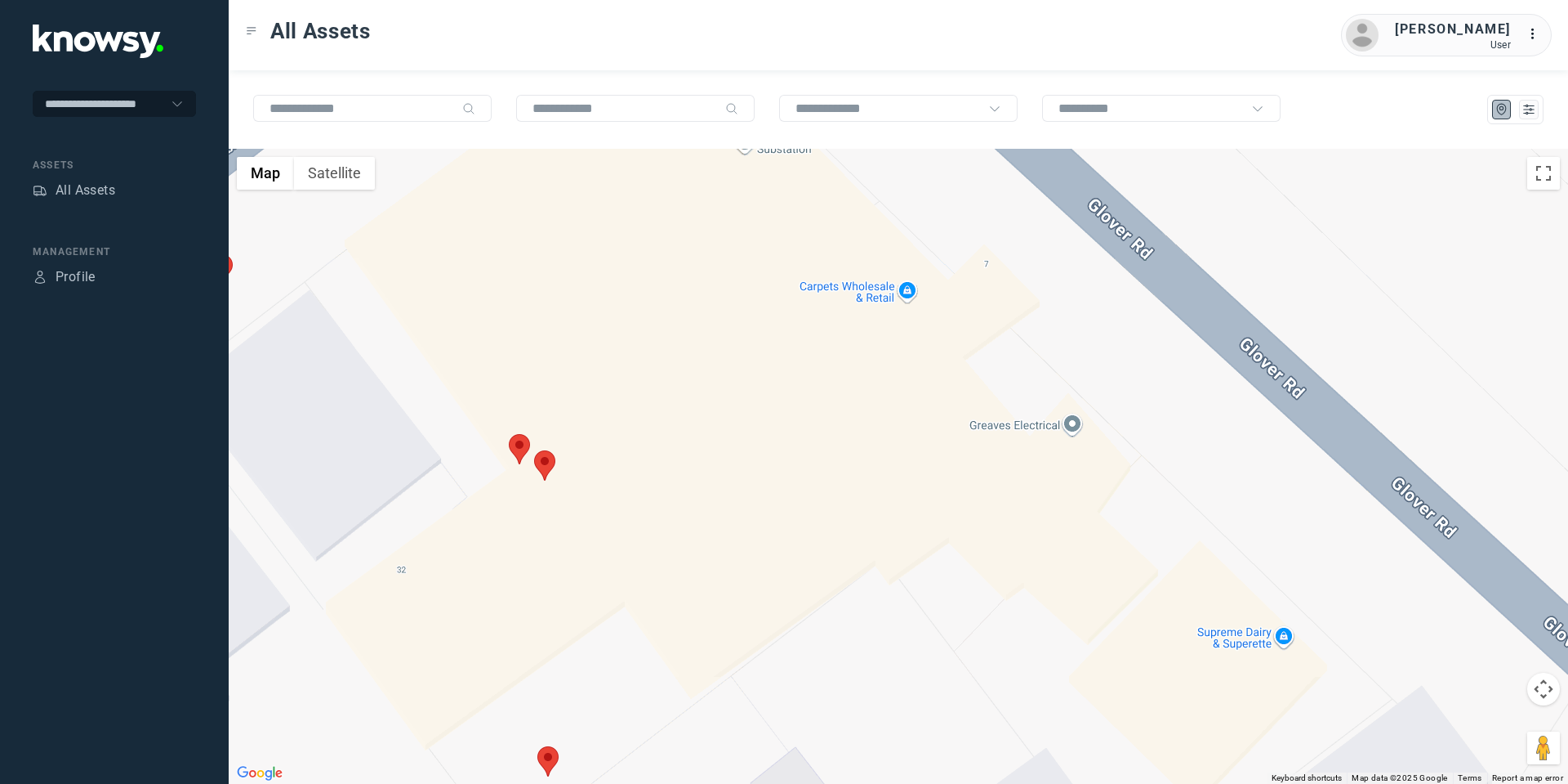
click at [534, 451] on area at bounding box center [534, 451] width 0 height 0
click at [611, 360] on button "Close" at bounding box center [598, 374] width 39 height 39
click at [509, 434] on area at bounding box center [509, 434] width 0 height 0
click at [579, 346] on button "Close" at bounding box center [574, 357] width 39 height 39
